Goal: Navigation & Orientation: Find specific page/section

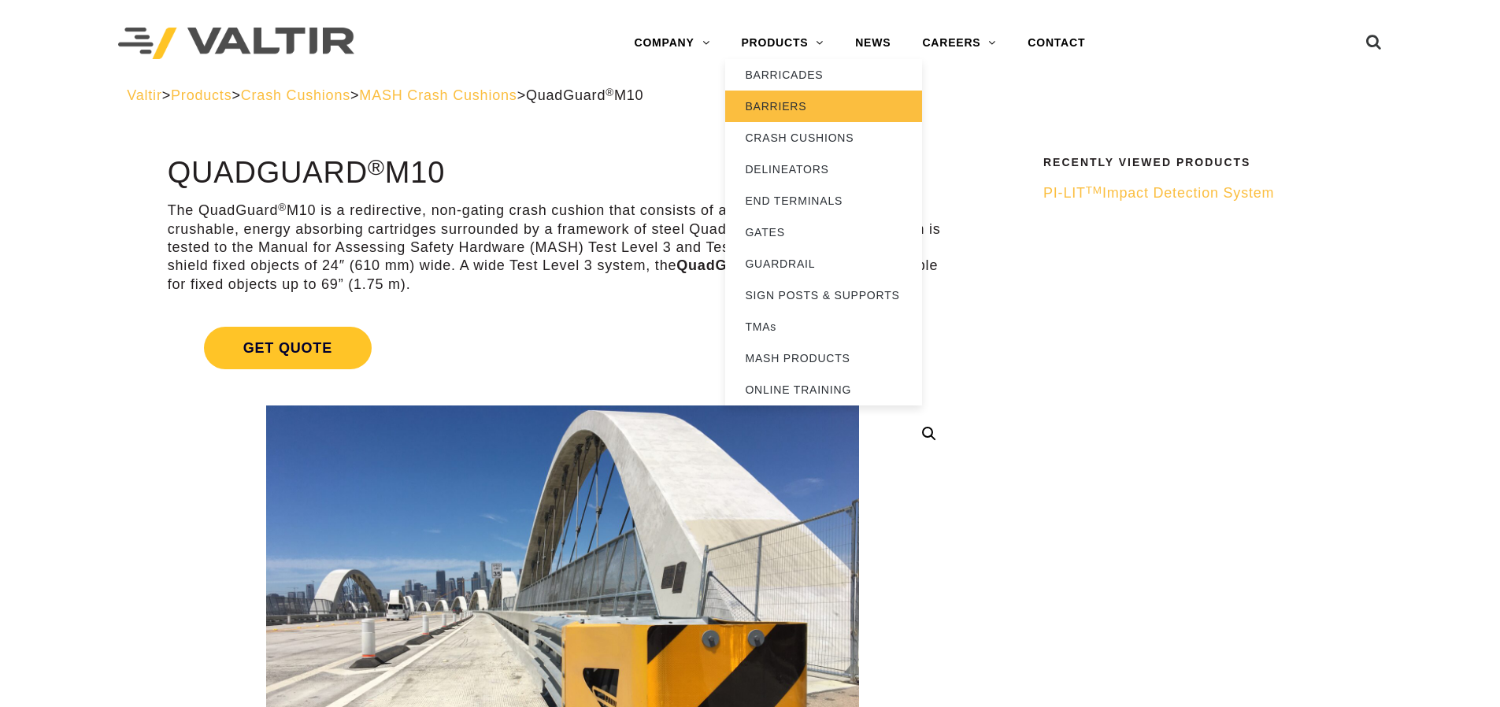
click at [816, 114] on link "BARRIERS" at bounding box center [823, 107] width 197 height 32
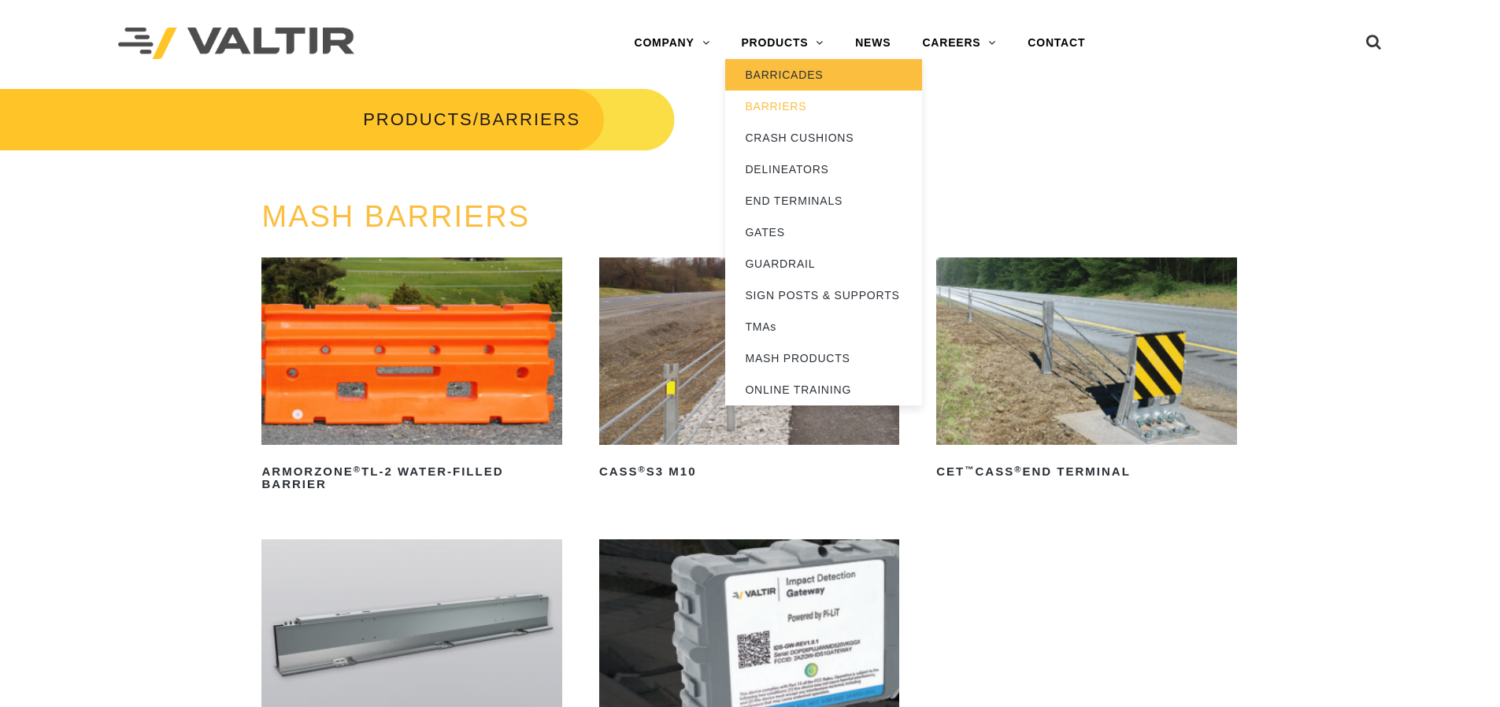
click at [852, 74] on link "BARRICADES" at bounding box center [823, 75] width 197 height 32
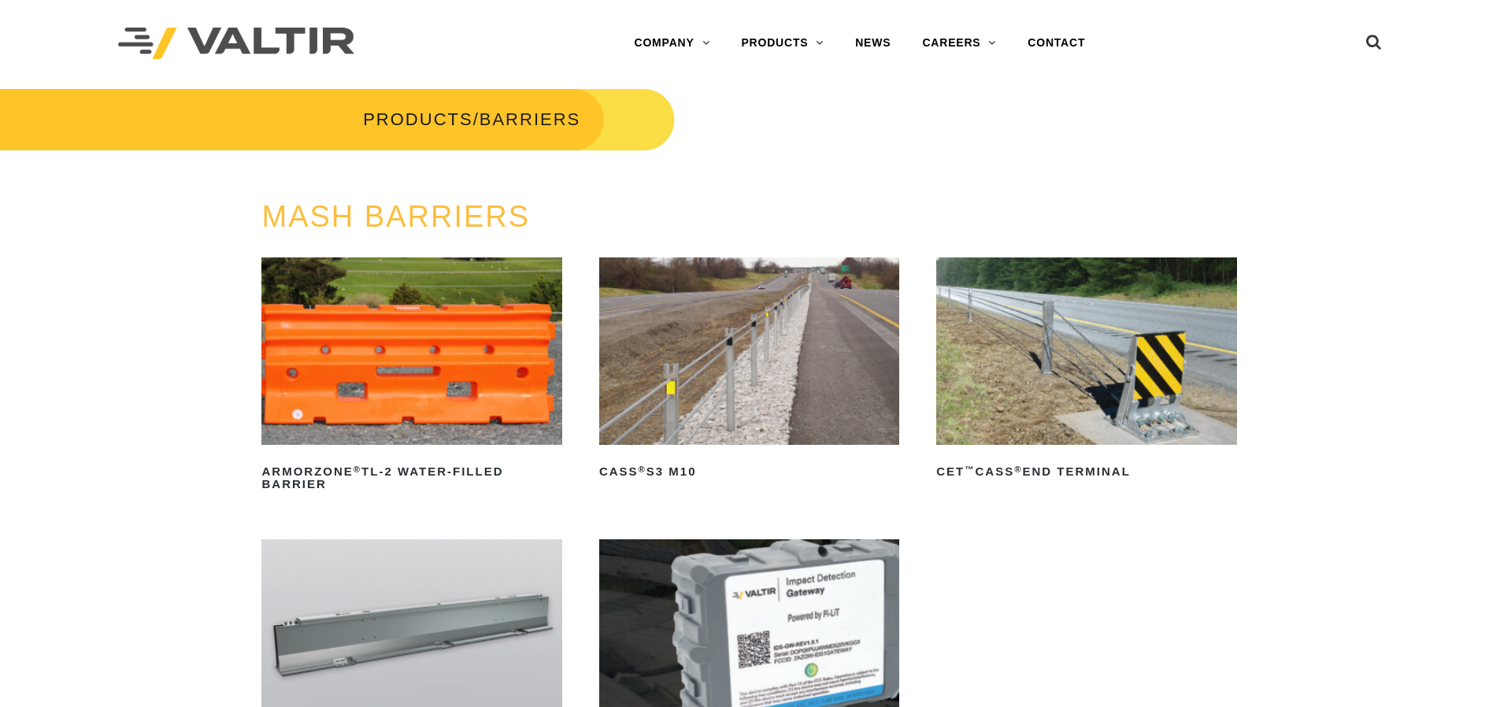
scroll to position [79, 0]
